Goal: Book appointment/travel/reservation

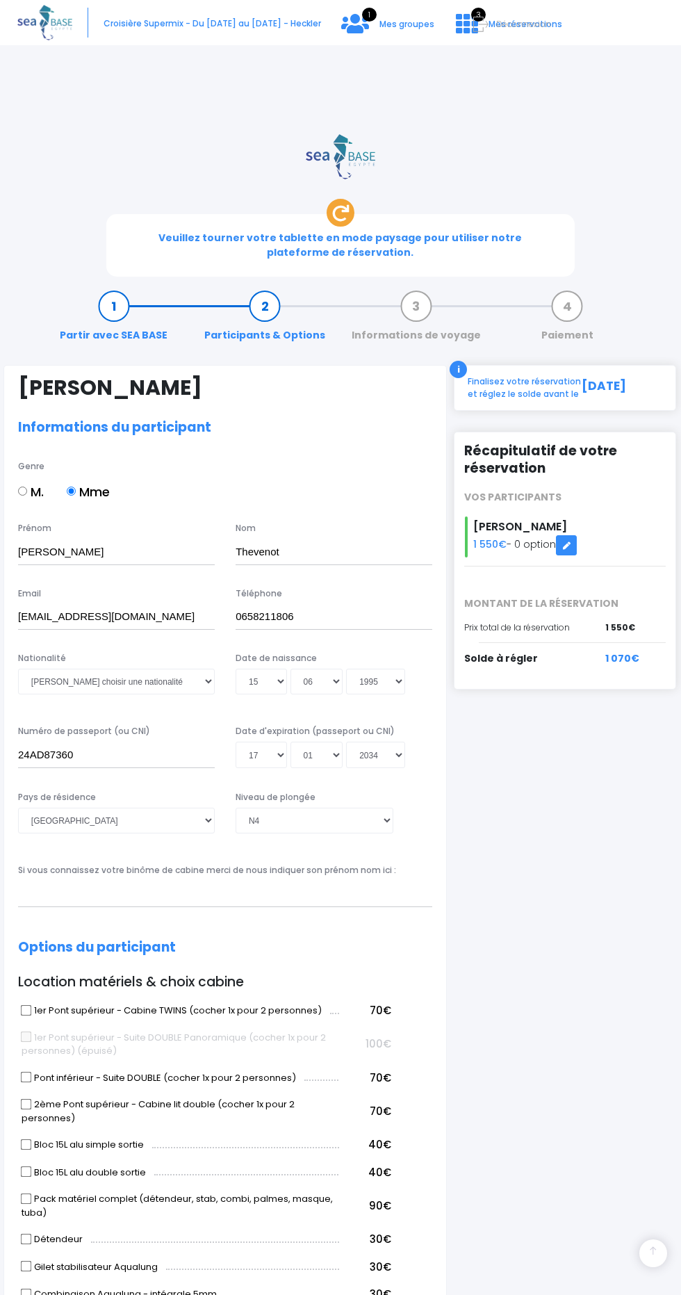
select select "N4"
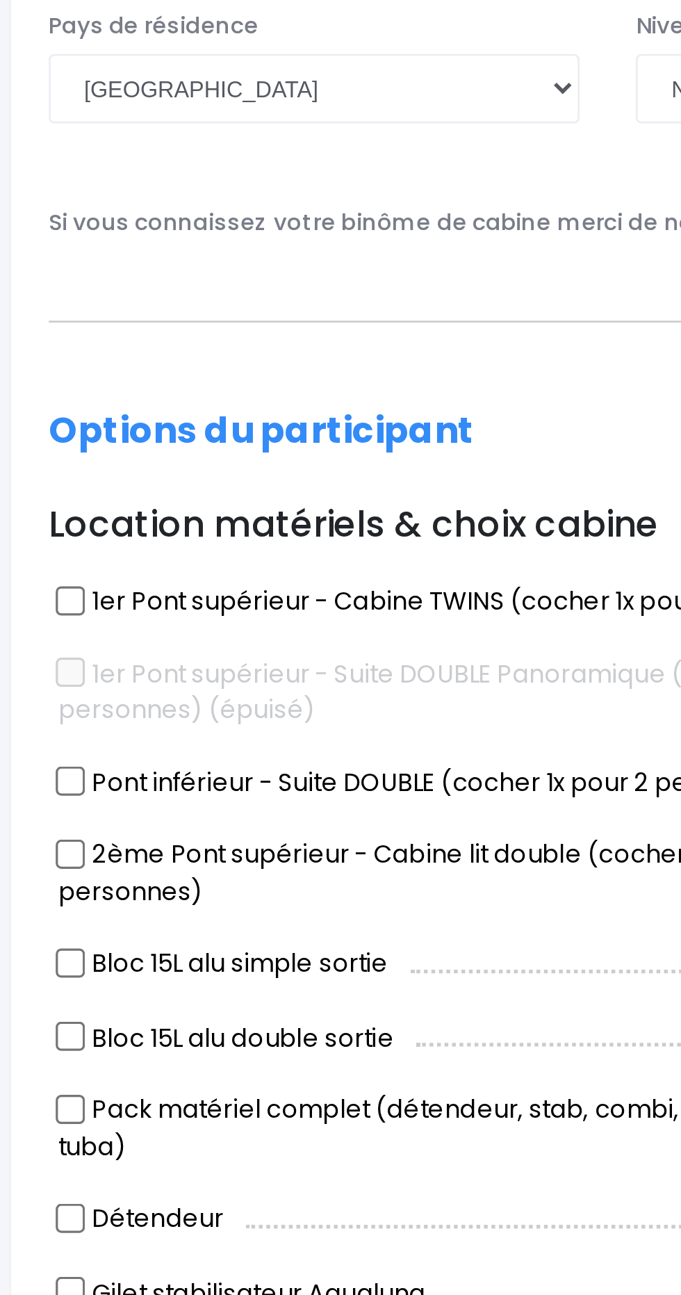
click at [26, 1028] on input "Combinaison Aqualung - intégrale 5mm" at bounding box center [26, 1033] width 11 height 11
checkbox input "true"
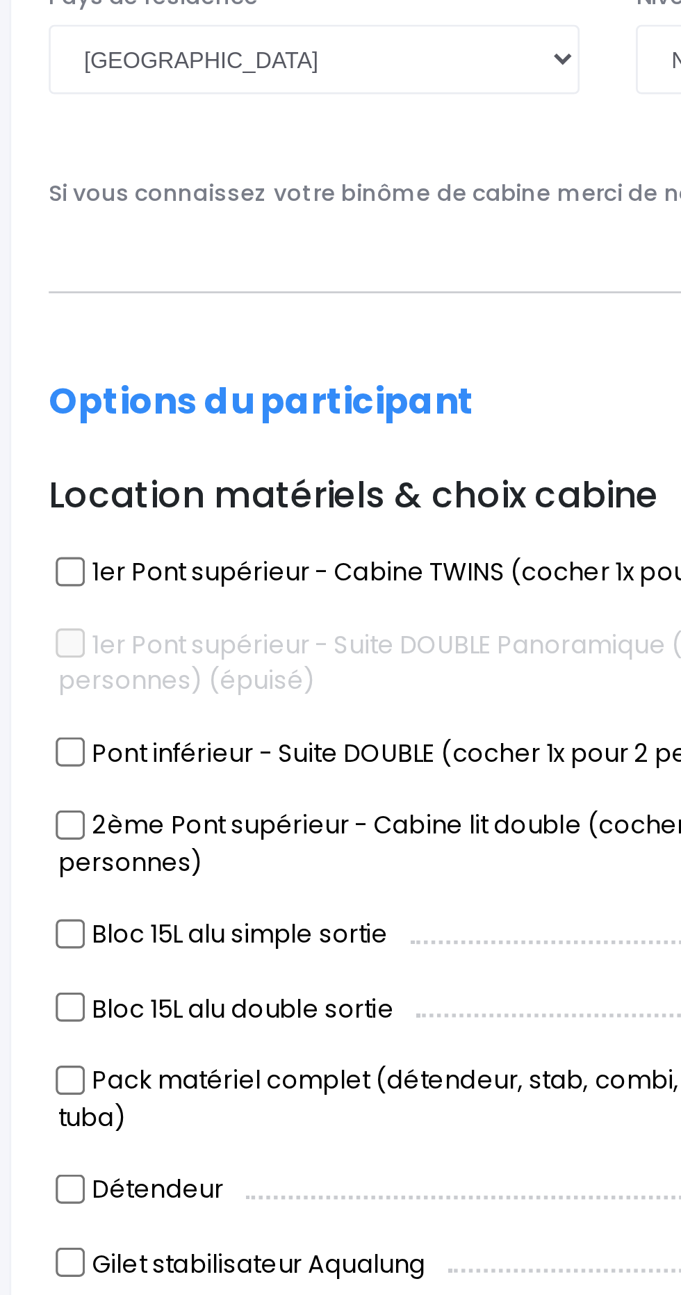
click at [25, 1000] on input "Gilet stabilisateur Aqualung" at bounding box center [26, 1005] width 11 height 11
checkbox input "true"
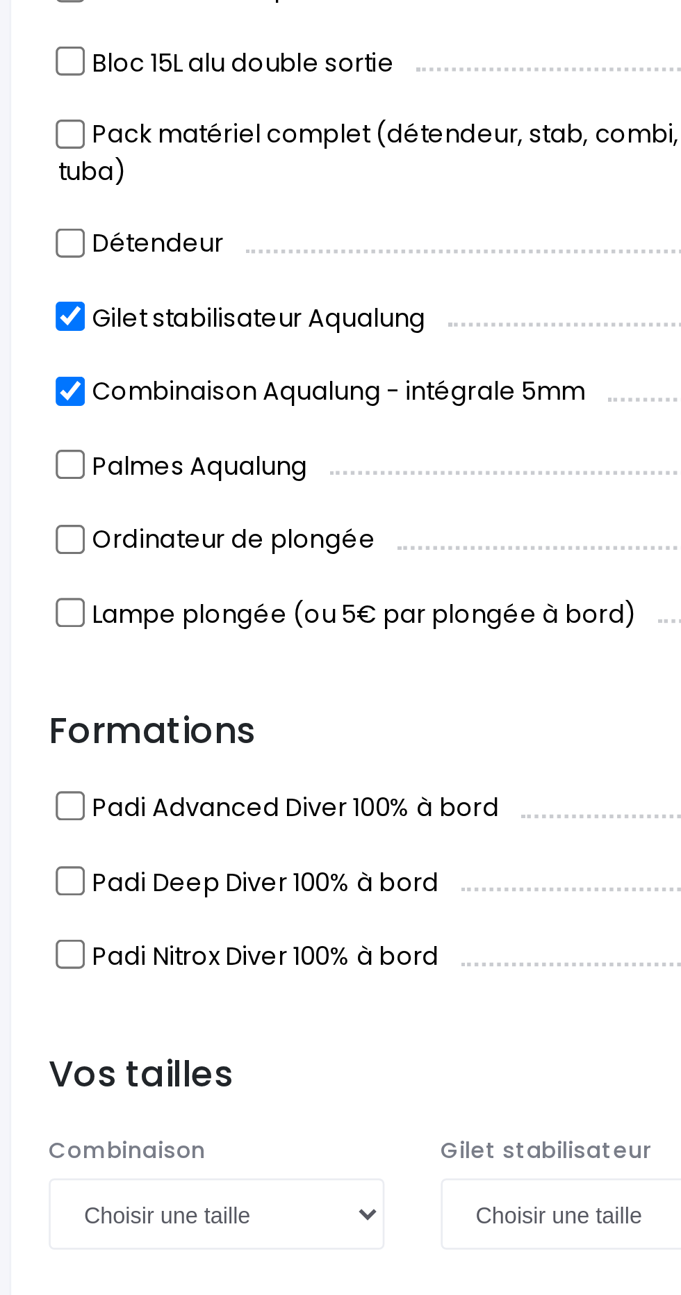
scroll to position [369, 0]
click at [34, 1217] on select "Choisir une taille XS S M ML L XL XXL" at bounding box center [80, 1230] width 124 height 26
select select "M"
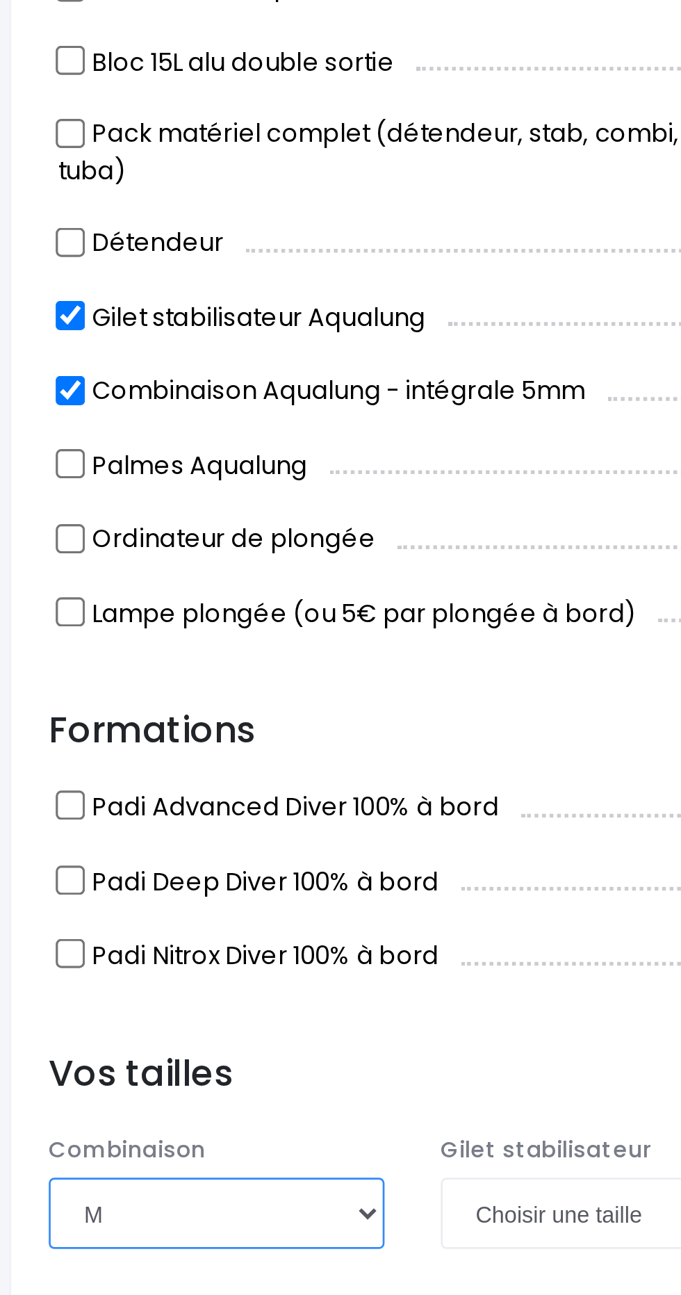
click at [18, 1217] on select "Choisir une taille XS S M ML L XL XXL" at bounding box center [80, 1230] width 124 height 26
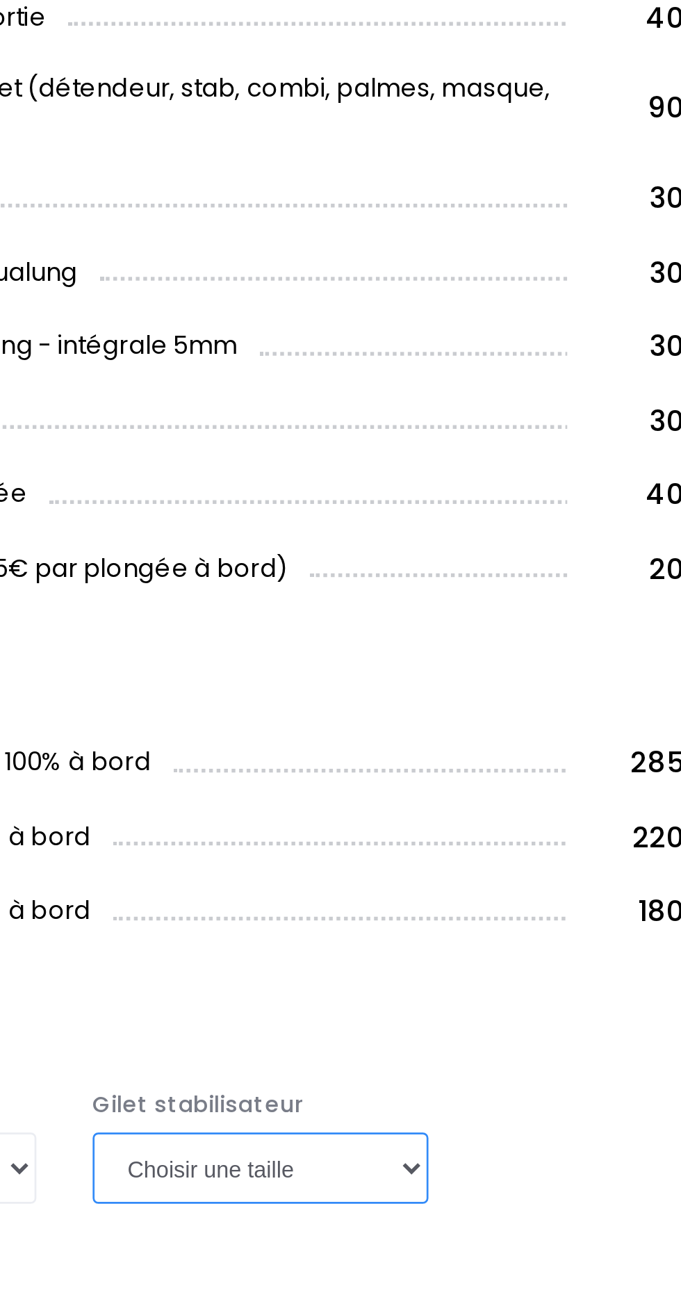
click at [186, 1217] on select "Choisir une taille XXS XS S M ML L XL XXL" at bounding box center [225, 1230] width 124 height 26
select select "S"
click at [163, 1217] on select "Choisir une taille XXS XS S M ML L XL XXL" at bounding box center [225, 1230] width 124 height 26
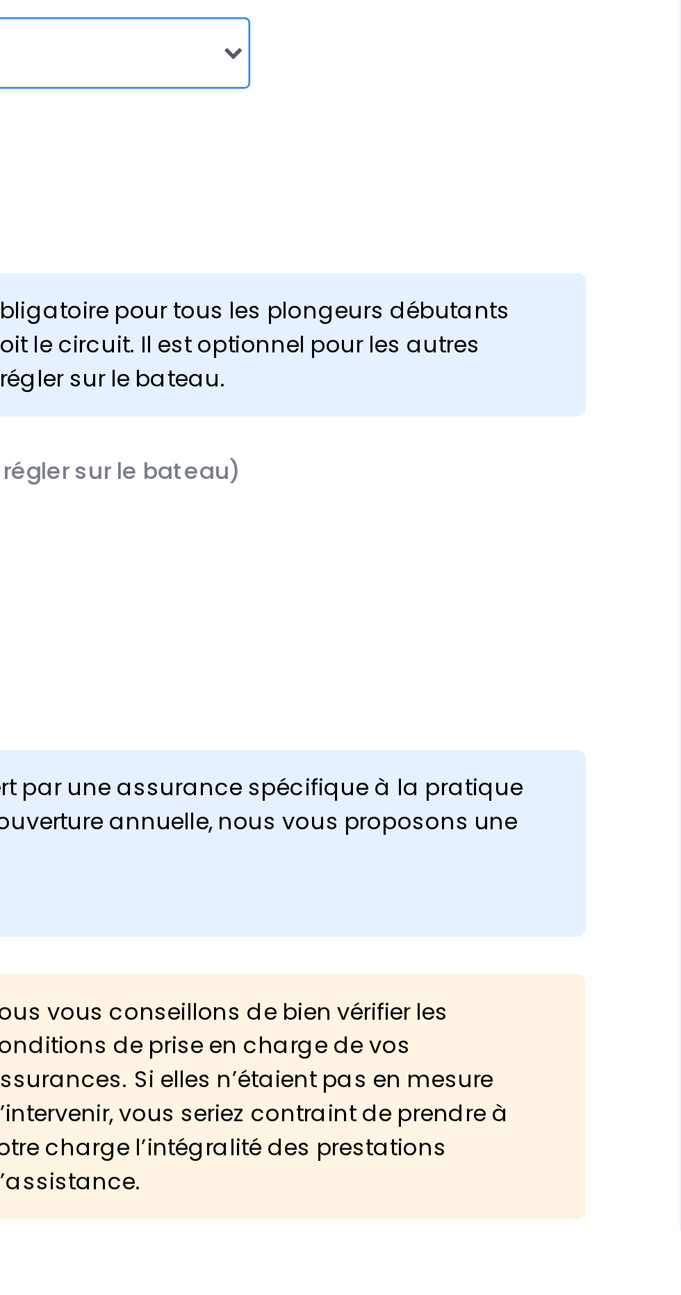
scroll to position [741, 0]
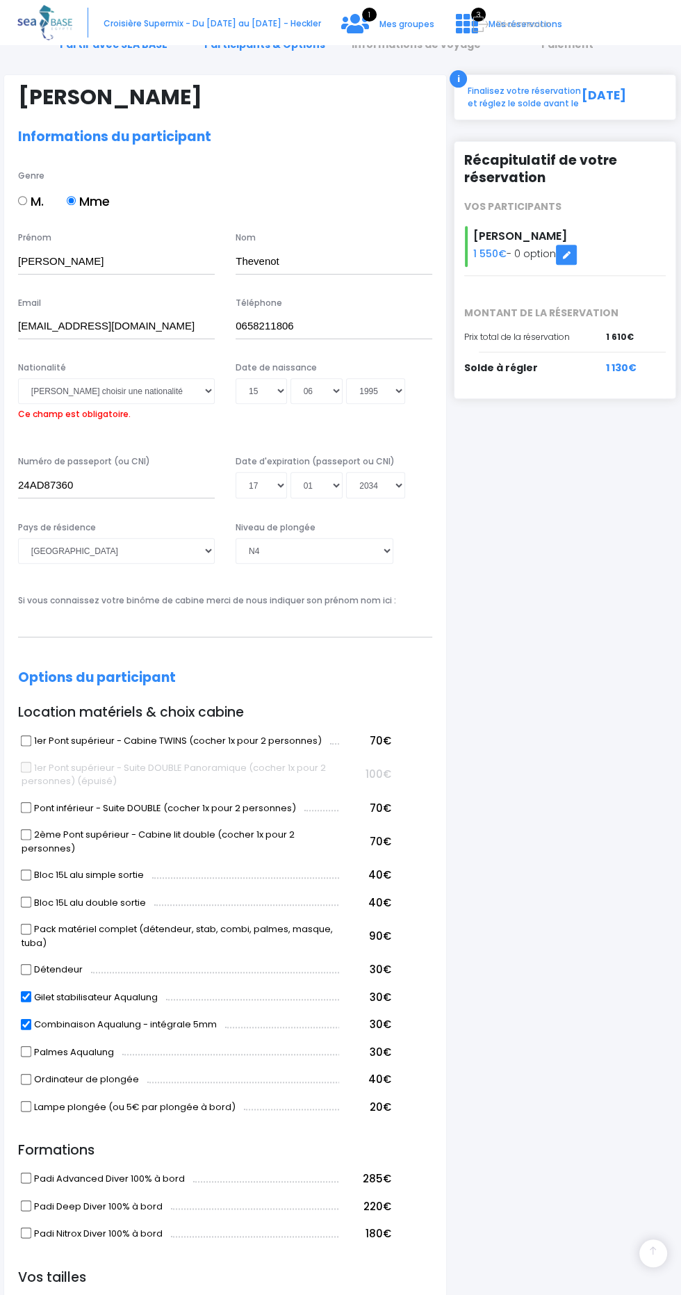
scroll to position [0, 0]
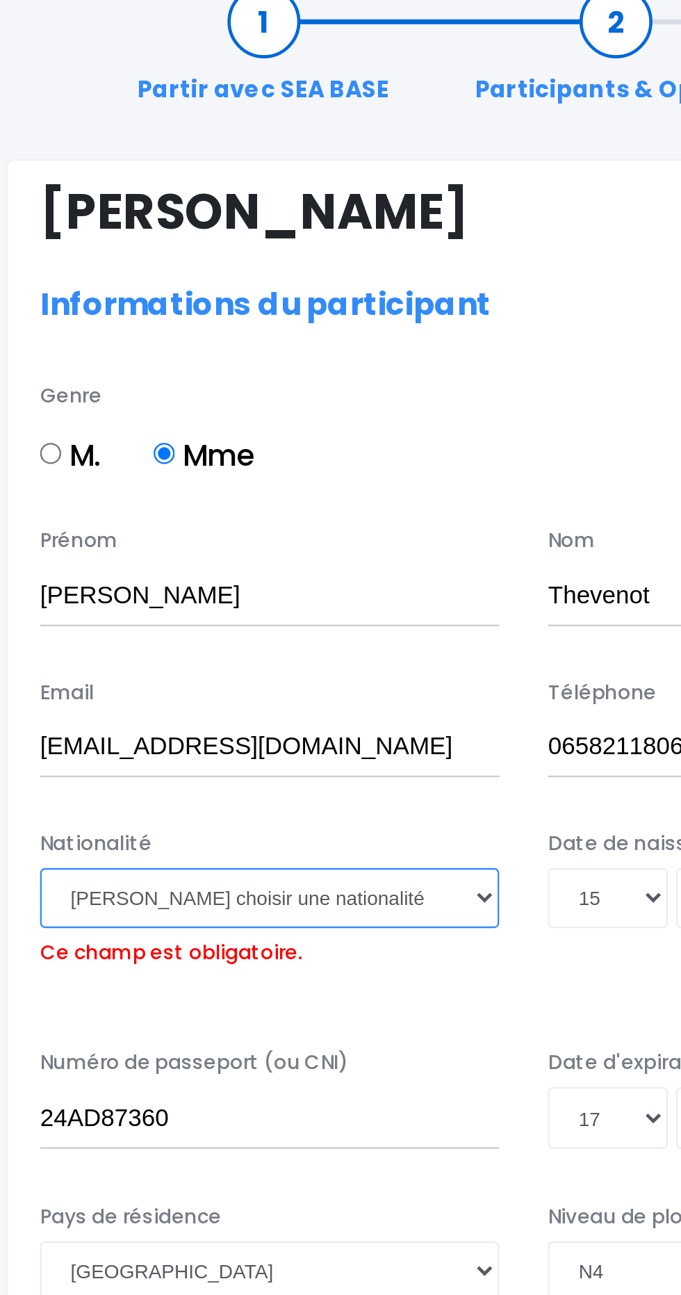
click at [54, 669] on select "Veuillez choisir une nationalité [DEMOGRAPHIC_DATA] Algerienne Allemande [GEOGR…" at bounding box center [116, 682] width 197 height 26
select select "Française"
click at [18, 669] on select "Veuillez choisir une nationalité [DEMOGRAPHIC_DATA] Algerienne Allemande [GEOGR…" at bounding box center [116, 682] width 197 height 26
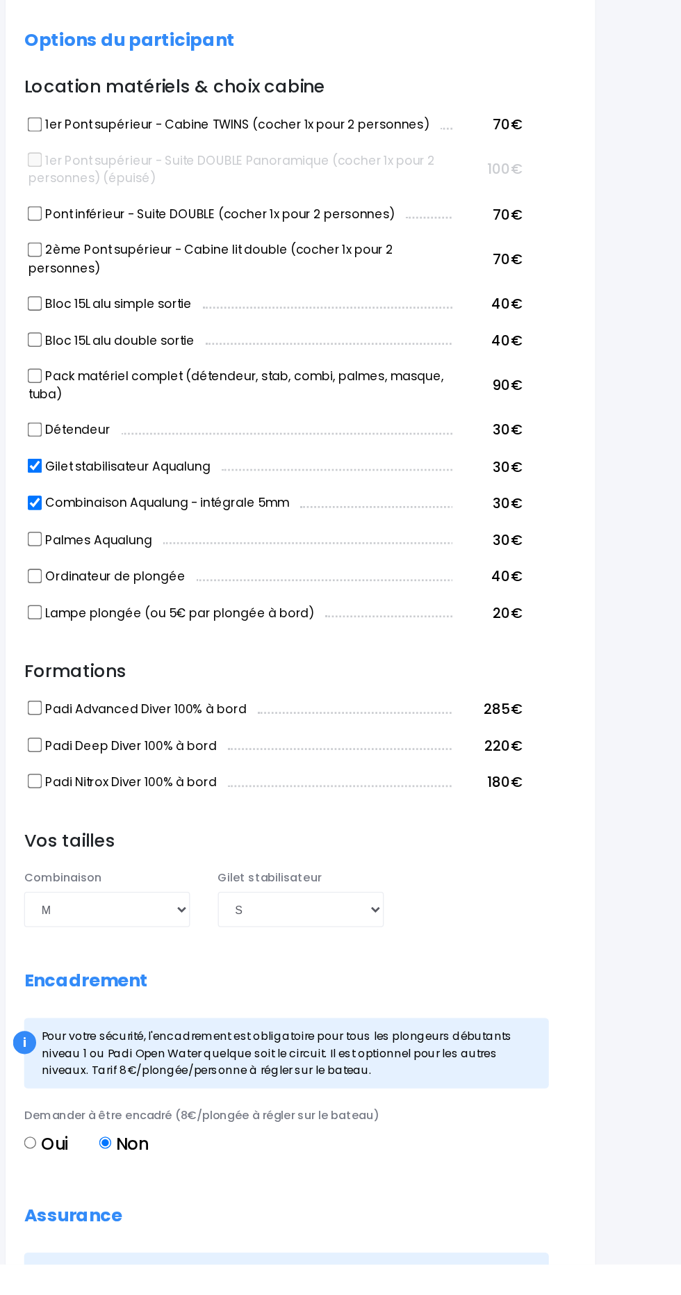
scroll to position [741, 0]
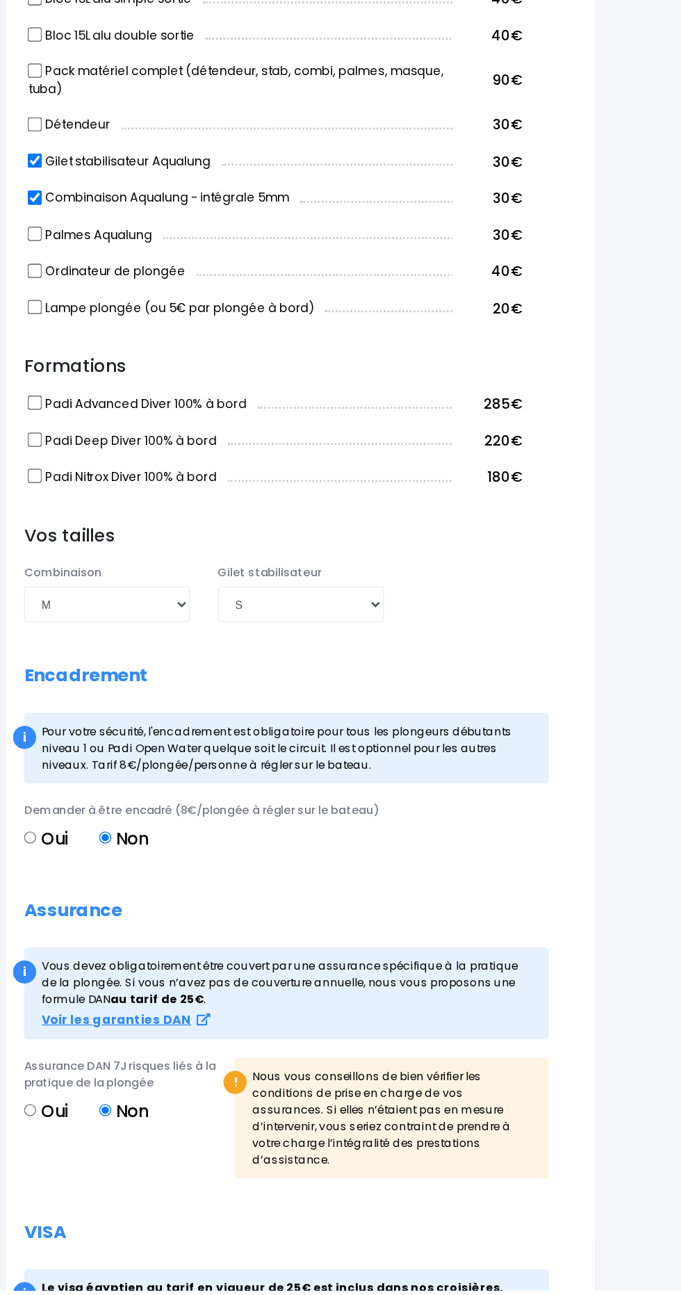
scroll to position [829, 0]
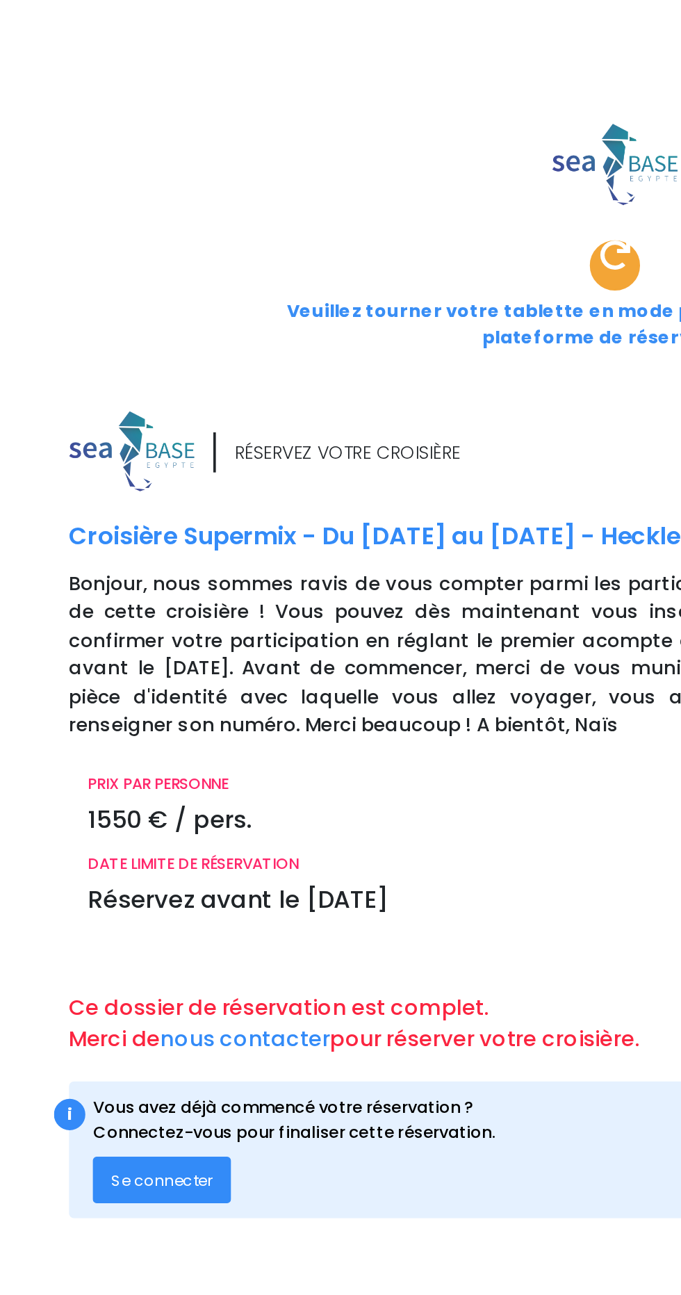
click at [86, 649] on span "Se connecter" at bounding box center [90, 655] width 56 height 12
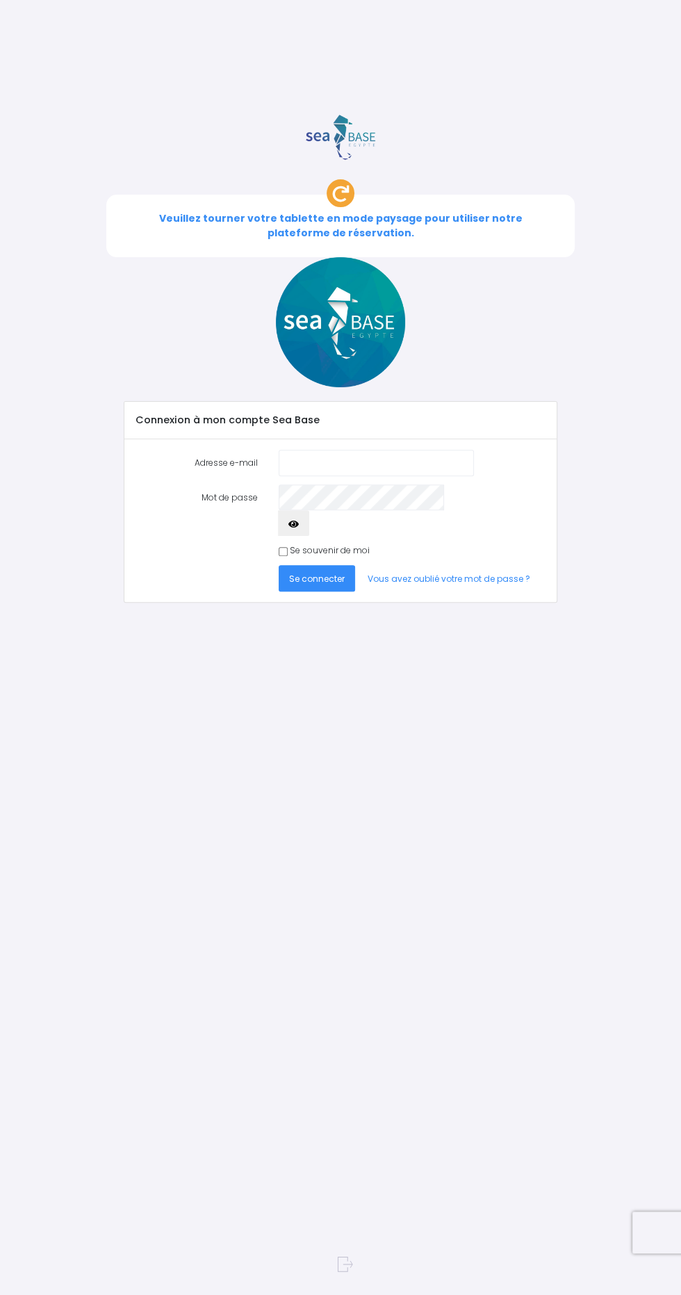
click at [337, 450] on input "Adresse e-mail" at bounding box center [376, 463] width 195 height 26
type input "[EMAIL_ADDRESS][DOMAIN_NAME]"
click at [291, 573] on span "Se connecter" at bounding box center [317, 579] width 56 height 12
